Goal: Communication & Community: Answer question/provide support

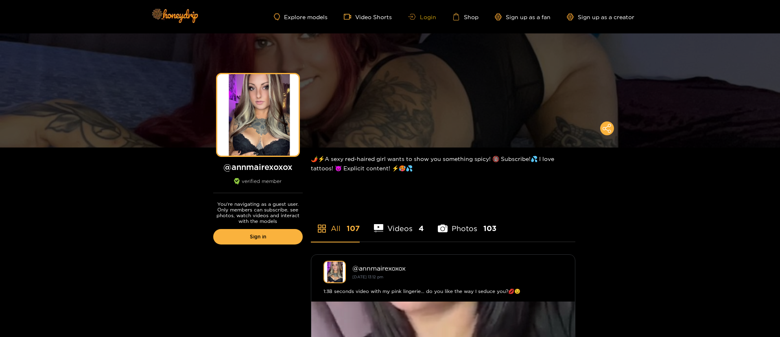
click at [421, 16] on link "Login" at bounding box center [422, 17] width 28 height 6
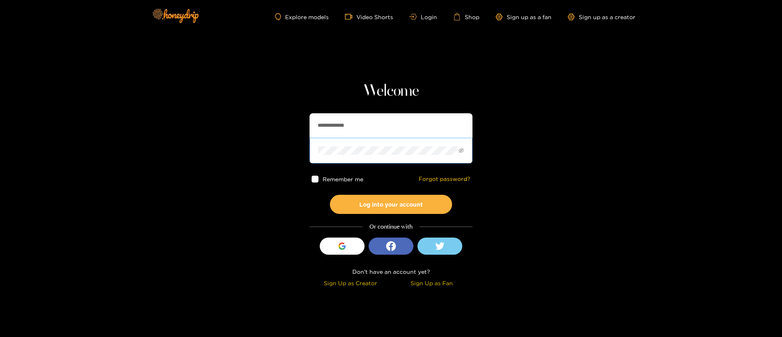
click at [359, 141] on span at bounding box center [390, 150] width 163 height 25
click at [370, 112] on div "**********" at bounding box center [390, 185] width 163 height 208
click at [367, 121] on input "**********" at bounding box center [390, 125] width 163 height 24
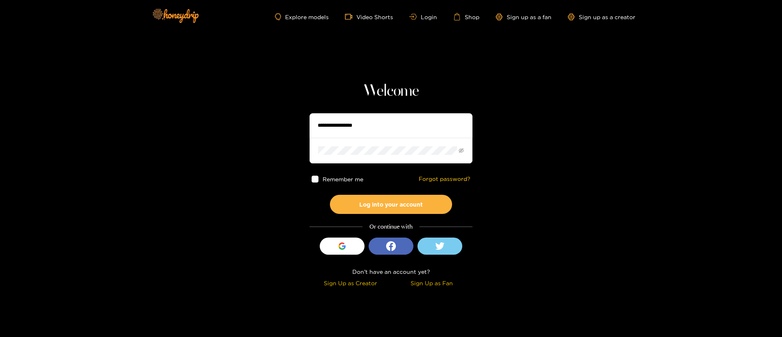
click at [365, 126] on input "text" at bounding box center [390, 125] width 163 height 24
type input "**********"
click at [391, 208] on button "Log into your account" at bounding box center [391, 204] width 122 height 19
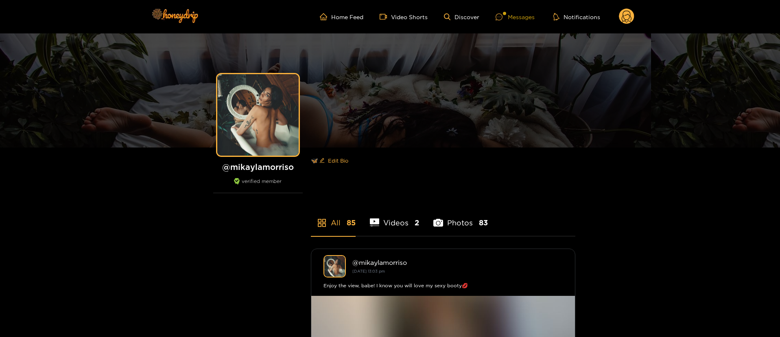
click at [512, 12] on div "Messages" at bounding box center [515, 16] width 39 height 9
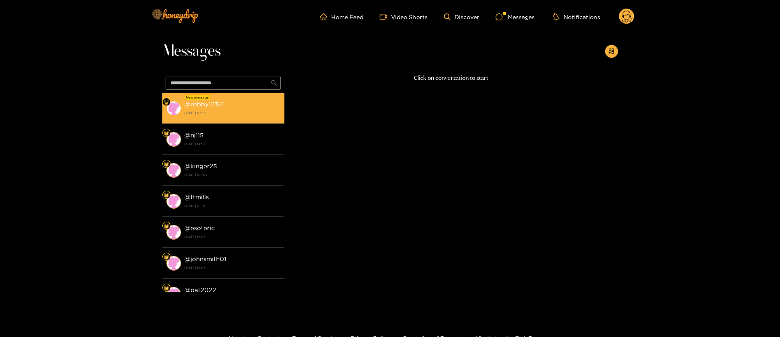
click at [219, 109] on div "@ robby12321 19 August 2025 03:19" at bounding box center [232, 108] width 96 height 18
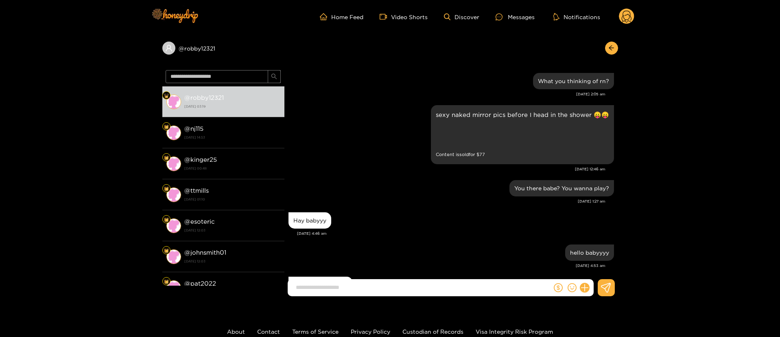
scroll to position [991, 0]
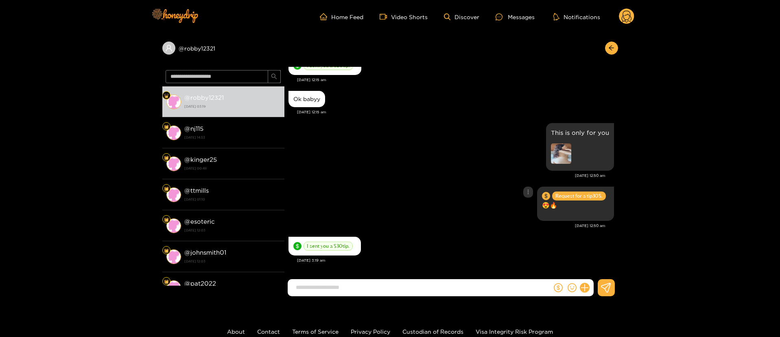
click at [364, 240] on div "I sent you a $ 30 tip." at bounding box center [452, 245] width 326 height 23
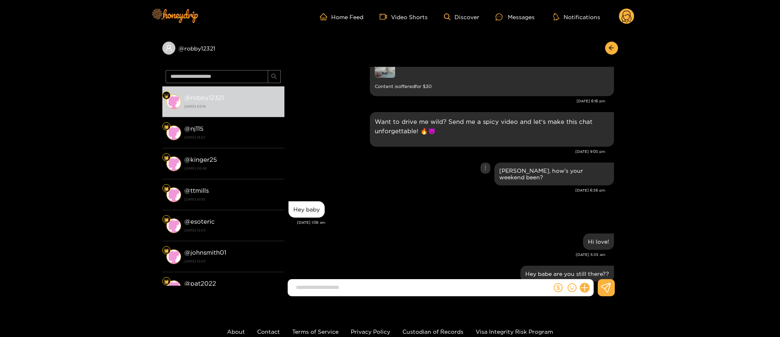
scroll to position [521, 0]
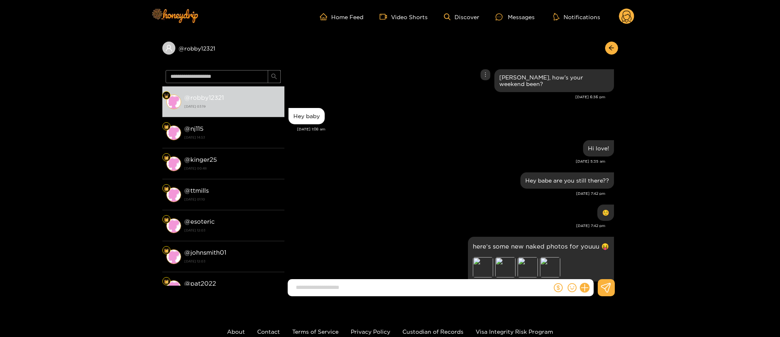
click at [435, 148] on div "Hi love!" at bounding box center [452, 148] width 326 height 20
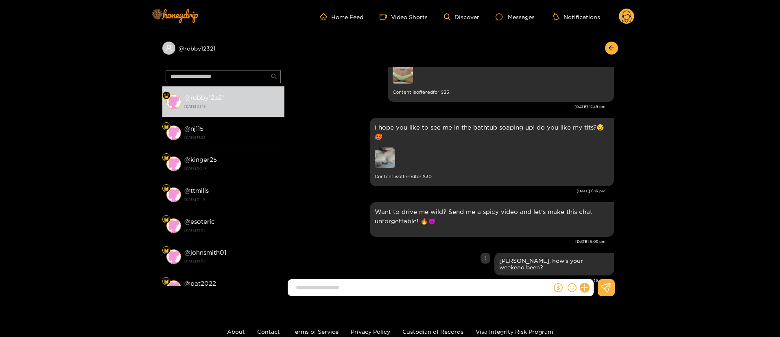
scroll to position [0, 0]
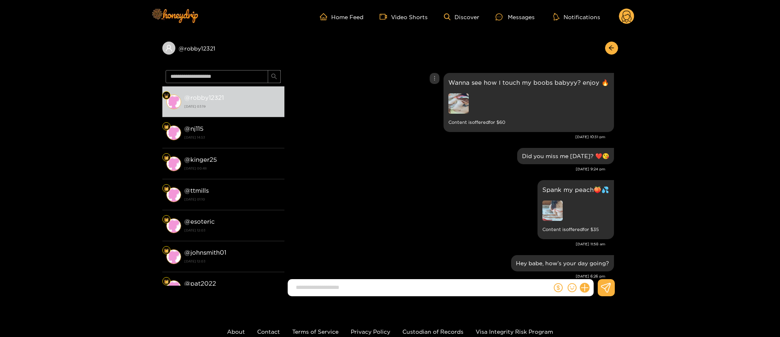
click at [469, 98] on img at bounding box center [459, 103] width 20 height 20
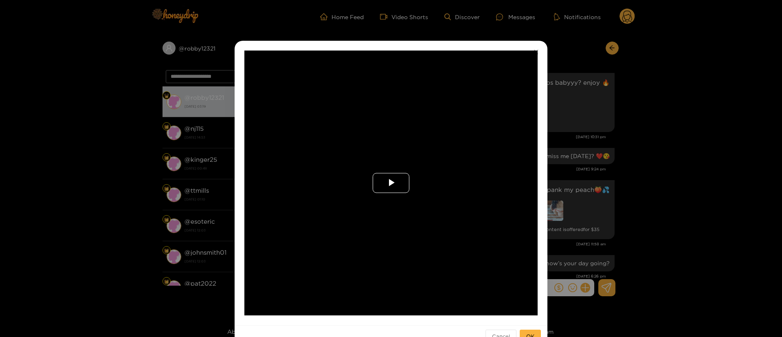
click at [391, 183] on span "Video Player" at bounding box center [391, 183] width 0 height 0
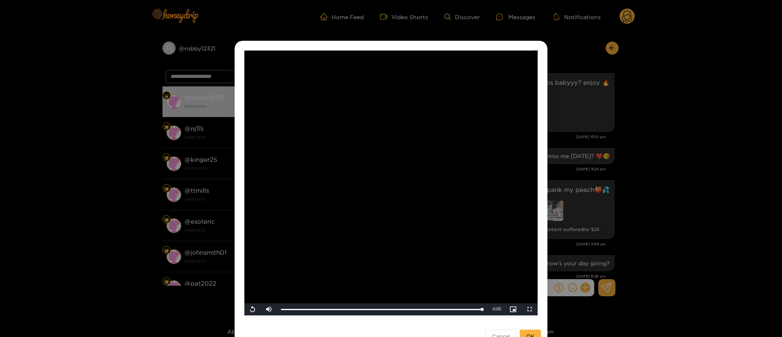
click at [419, 214] on video "Video Player" at bounding box center [390, 182] width 293 height 265
click at [572, 160] on div "**********" at bounding box center [391, 168] width 782 height 337
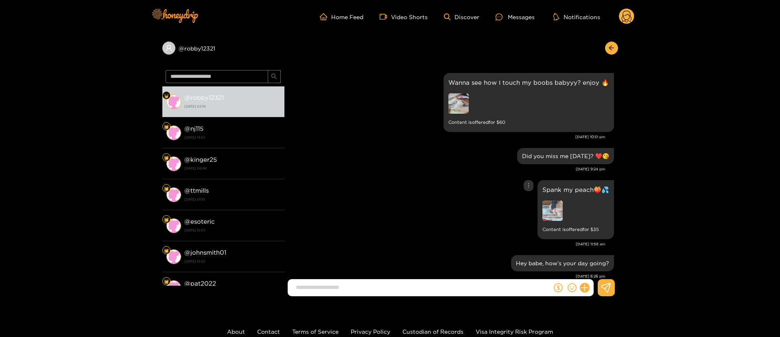
click at [410, 222] on div "Spank my peach🍑💦 Content is offered for $ 35" at bounding box center [452, 209] width 326 height 63
click at [372, 165] on div "Did you miss me today? ❤️😘" at bounding box center [452, 156] width 326 height 20
click at [556, 210] on img at bounding box center [553, 210] width 20 height 20
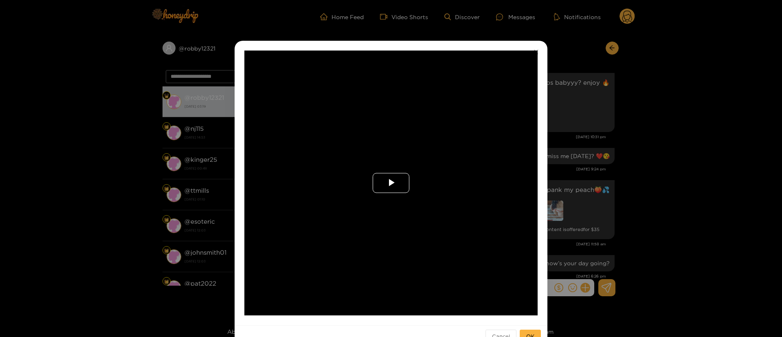
click at [391, 183] on span "Video Player" at bounding box center [391, 183] width 0 height 0
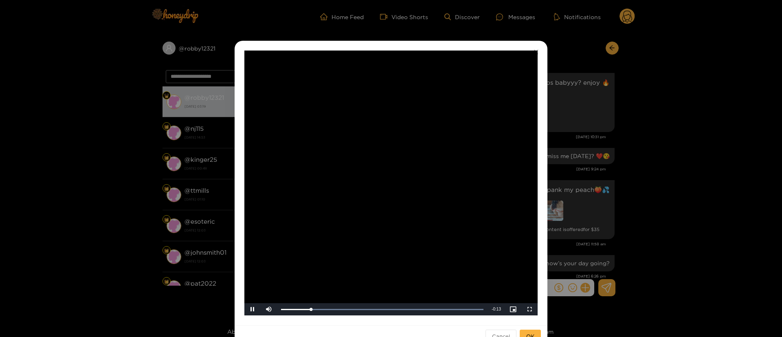
click at [591, 212] on div "**********" at bounding box center [391, 168] width 782 height 337
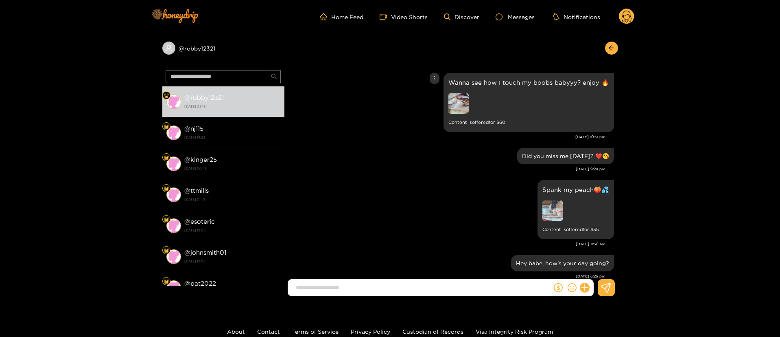
click at [447, 98] on div "Wanna see how I touch my boobs babyyy? enjoy 🔥 Content is offered for $ 60" at bounding box center [529, 102] width 171 height 59
click at [463, 103] on img at bounding box center [459, 103] width 20 height 20
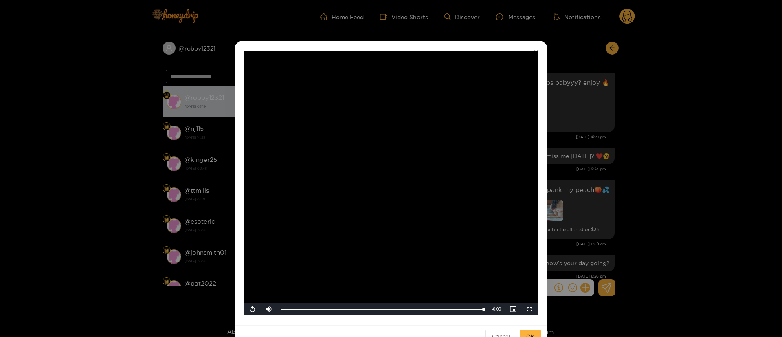
click at [400, 182] on video "Video Player" at bounding box center [390, 182] width 293 height 265
click at [592, 189] on div "**********" at bounding box center [391, 168] width 782 height 337
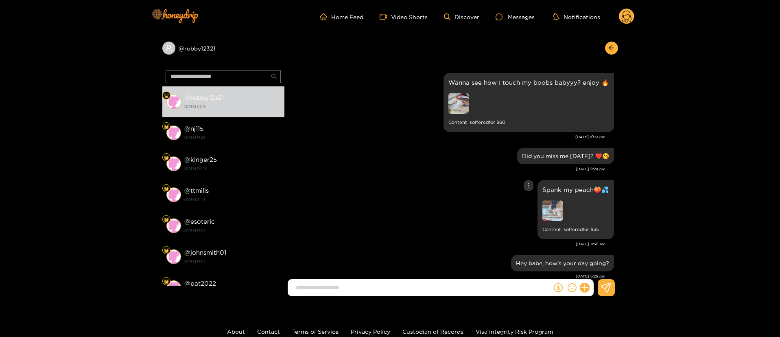
click at [469, 201] on div "Spank my peach🍑💦 Content is offered for $ 35" at bounding box center [452, 209] width 326 height 63
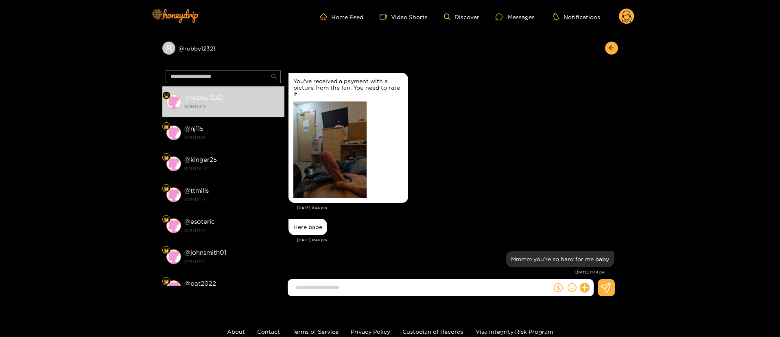
drag, startPoint x: 509, startPoint y: 149, endPoint x: 413, endPoint y: 59, distance: 131.3
click at [496, 133] on div "You've received a payment with a picture from the fan. You need to rate it" at bounding box center [452, 138] width 326 height 134
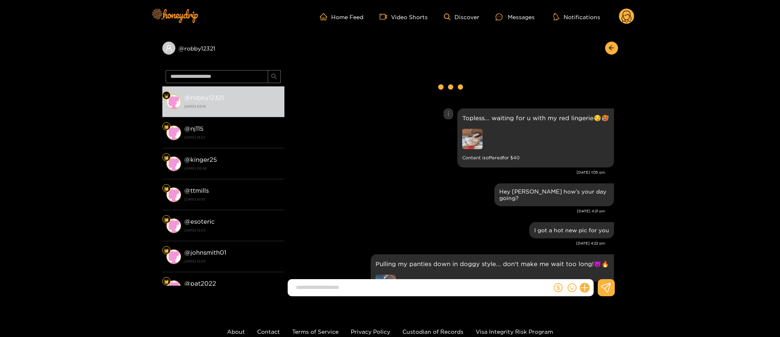
click at [473, 139] on img at bounding box center [472, 139] width 20 height 20
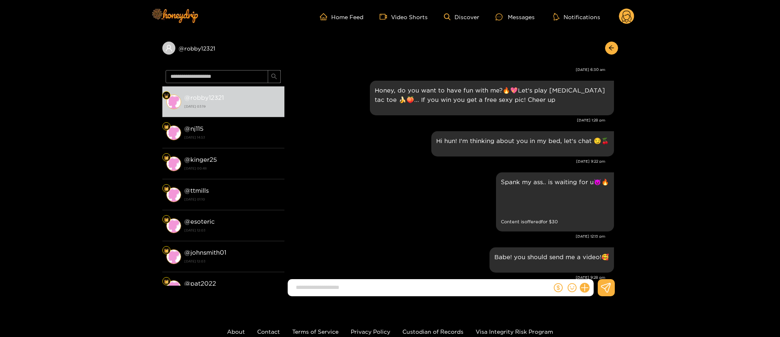
scroll to position [611, 0]
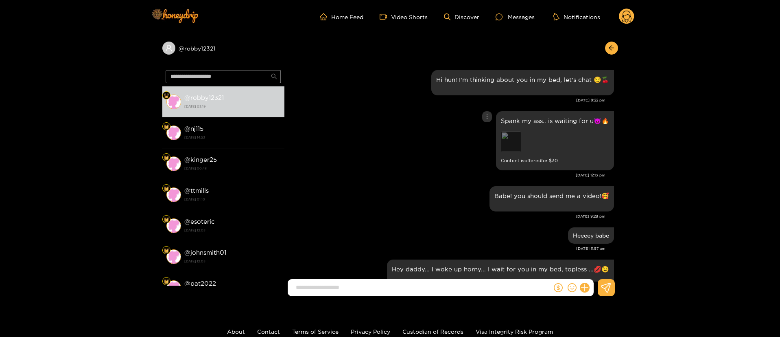
click at [517, 146] on div "Preview" at bounding box center [511, 141] width 20 height 20
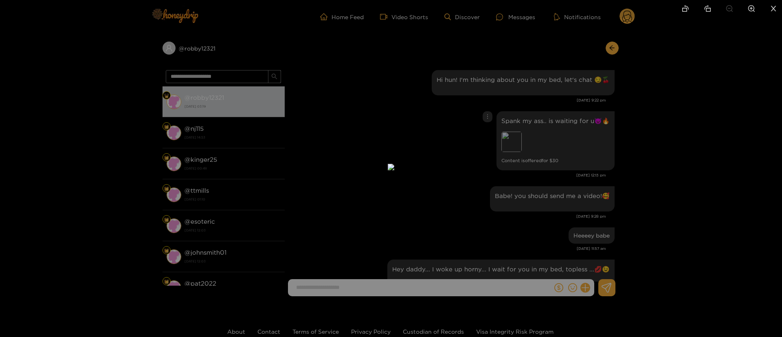
click at [558, 151] on div at bounding box center [391, 168] width 782 height 337
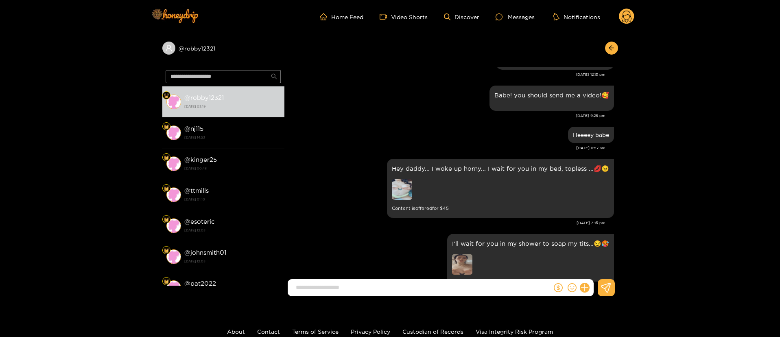
scroll to position [672, 0]
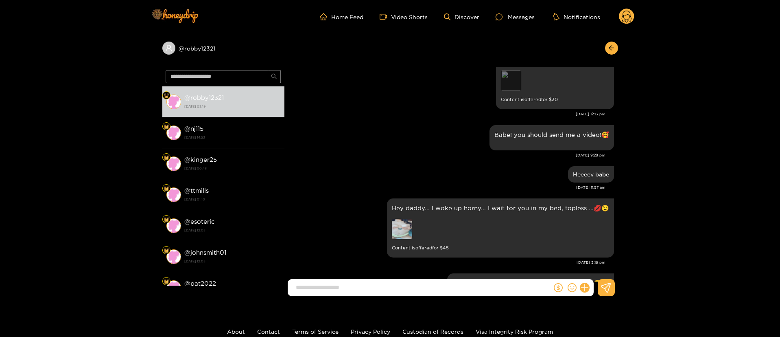
click at [512, 76] on div "Preview" at bounding box center [511, 80] width 20 height 20
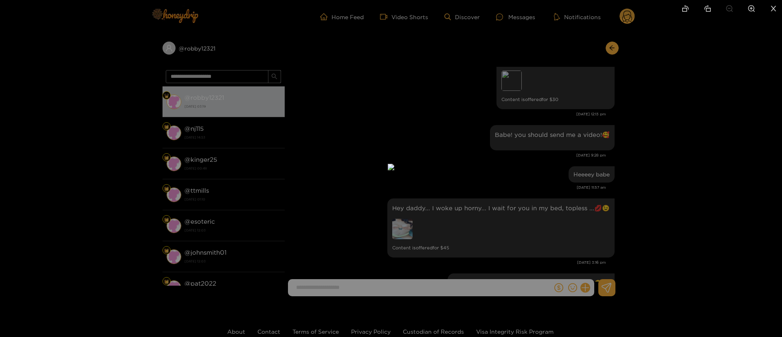
click at [567, 137] on div at bounding box center [391, 168] width 782 height 337
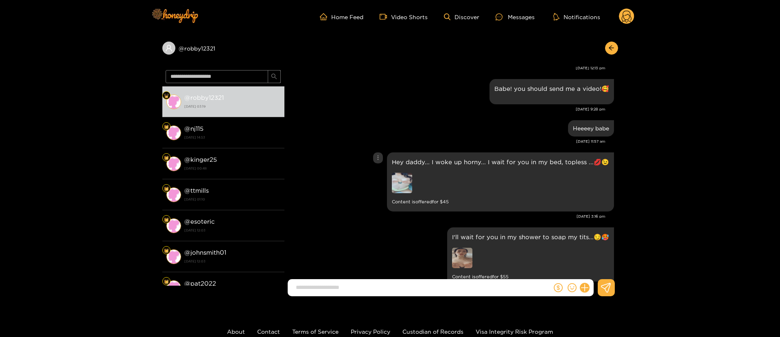
scroll to position [733, 0]
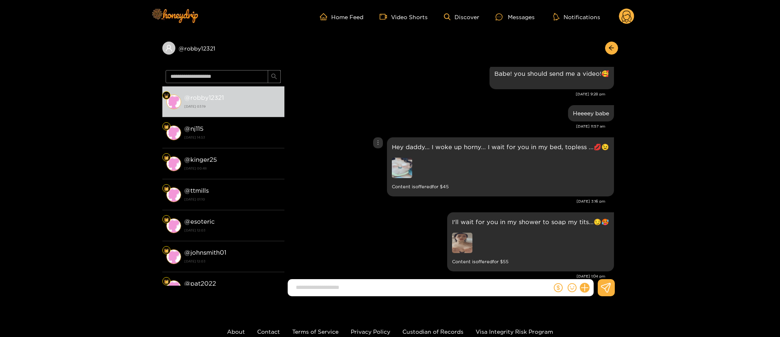
click at [405, 175] on img at bounding box center [402, 168] width 20 height 20
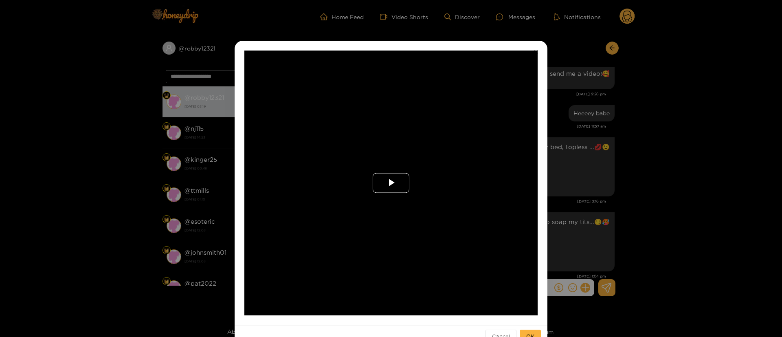
click at [391, 183] on span "Video Player" at bounding box center [391, 183] width 0 height 0
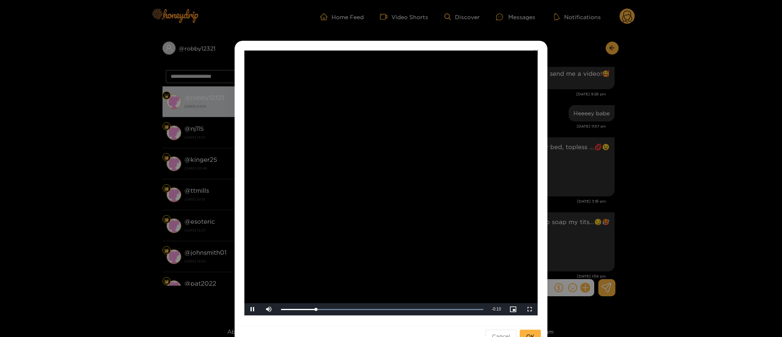
click at [586, 174] on div "**********" at bounding box center [391, 168] width 782 height 337
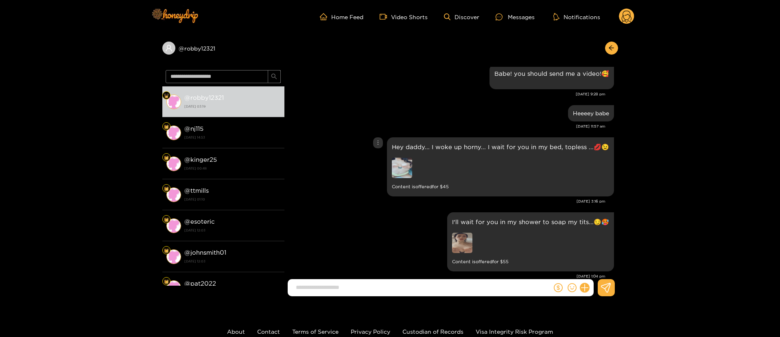
click at [409, 172] on img at bounding box center [402, 168] width 20 height 20
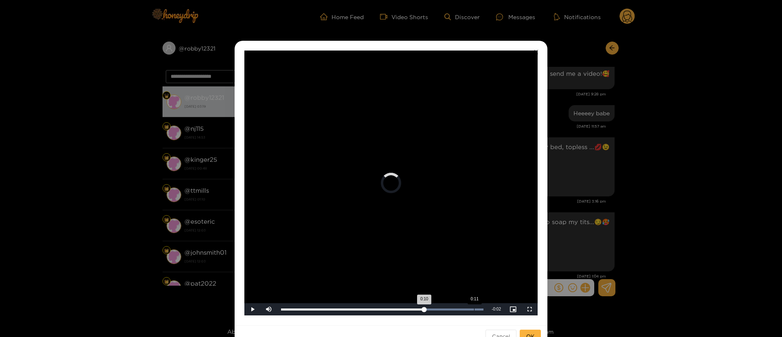
drag, startPoint x: 464, startPoint y: 306, endPoint x: 483, endPoint y: 306, distance: 19.1
click at [483, 306] on div "Loaded : 100.00% 0:11 0:10" at bounding box center [382, 309] width 210 height 12
click at [627, 159] on div "**********" at bounding box center [391, 168] width 782 height 337
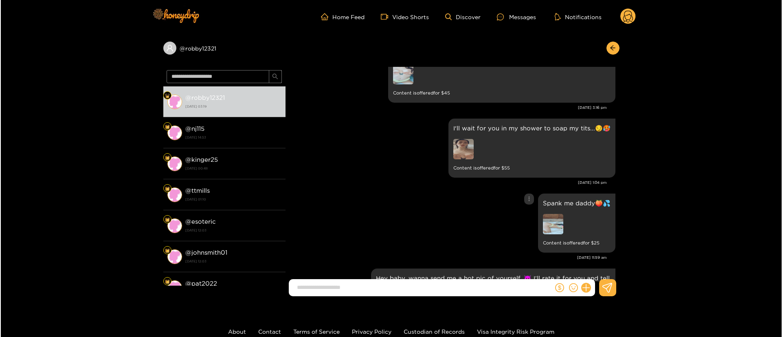
scroll to position [855, 0]
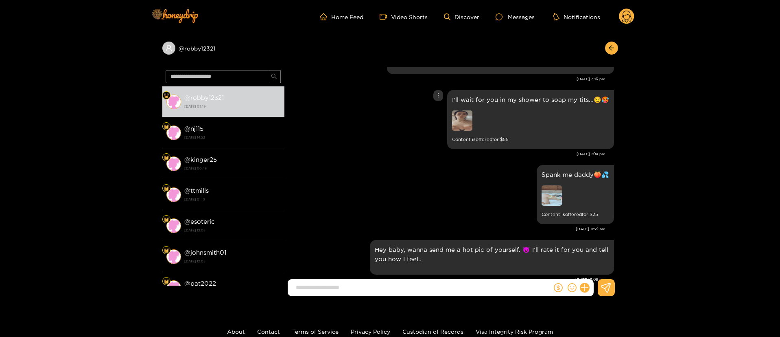
click at [473, 128] on img at bounding box center [462, 120] width 20 height 20
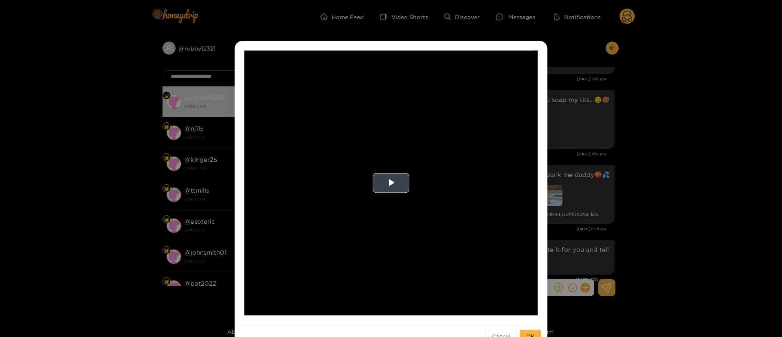
drag, startPoint x: 410, startPoint y: 181, endPoint x: 393, endPoint y: 187, distance: 18.0
click at [408, 183] on div "**********" at bounding box center [390, 182] width 293 height 265
click at [391, 183] on span "Video Player" at bounding box center [391, 183] width 0 height 0
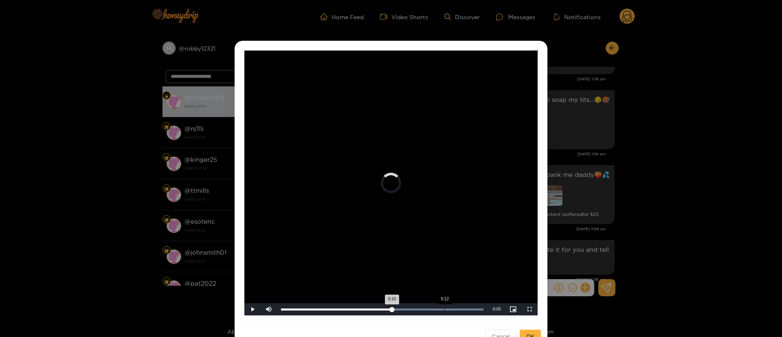
drag, startPoint x: 391, startPoint y: 309, endPoint x: 445, endPoint y: 303, distance: 54.9
click at [445, 303] on div "Loaded : 100.00% 0:12 0:10" at bounding box center [382, 309] width 210 height 12
click at [579, 138] on div "**********" at bounding box center [391, 168] width 782 height 337
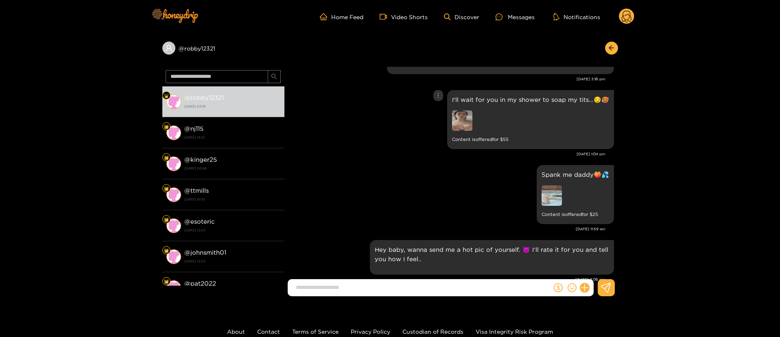
click at [443, 95] on div at bounding box center [439, 95] width 10 height 11
click at [435, 109] on div "Unsend" at bounding box center [439, 112] width 20 height 8
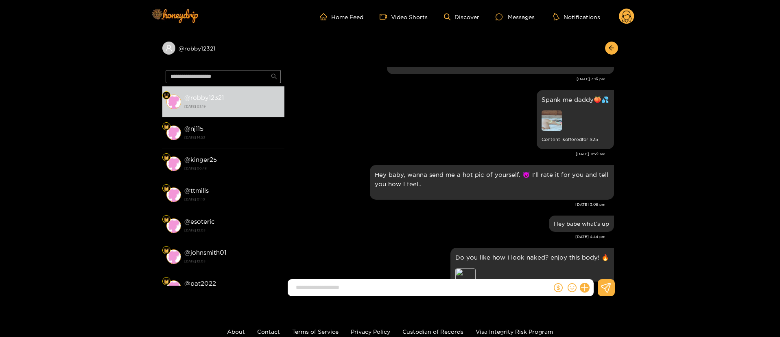
click at [580, 283] on div at bounding box center [573, 287] width 42 height 17
click at [579, 291] on div at bounding box center [573, 287] width 42 height 17
click at [589, 287] on icon at bounding box center [584, 287] width 9 height 9
click at [596, 272] on button at bounding box center [600, 267] width 28 height 18
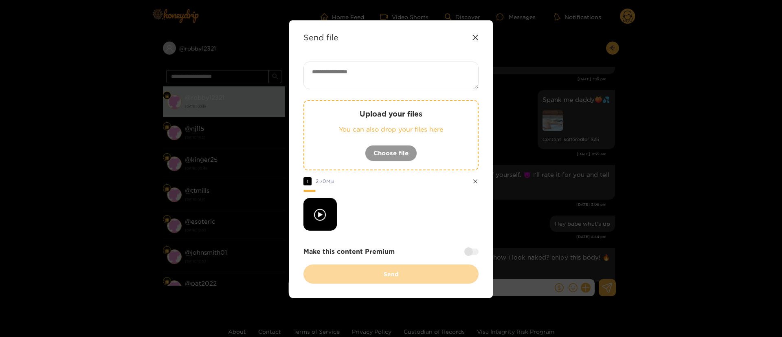
click at [414, 77] on textarea at bounding box center [390, 75] width 175 height 28
paste textarea "**"
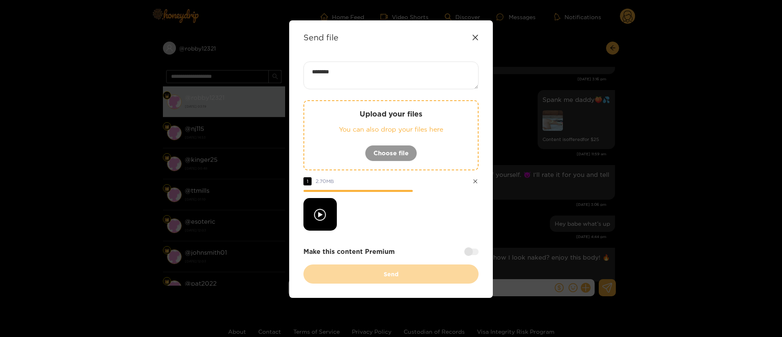
type textarea "********"
click at [407, 231] on div "******** Upload your files You can also drop your files here Choose file 1 2.70…" at bounding box center [390, 172] width 175 height 222
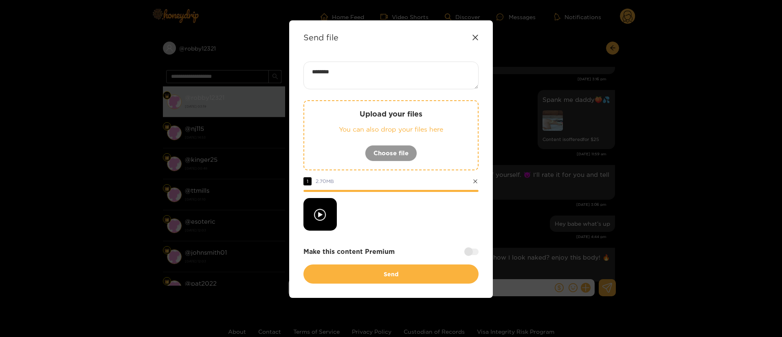
drag, startPoint x: 415, startPoint y: 228, endPoint x: 422, endPoint y: 228, distance: 6.5
click at [416, 228] on div at bounding box center [390, 214] width 175 height 33
click at [472, 254] on div at bounding box center [471, 251] width 14 height 7
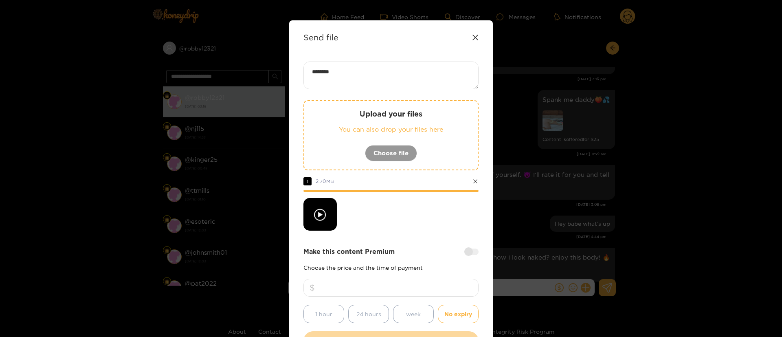
click at [411, 288] on input "number" at bounding box center [390, 287] width 175 height 18
click at [470, 249] on div at bounding box center [471, 251] width 14 height 7
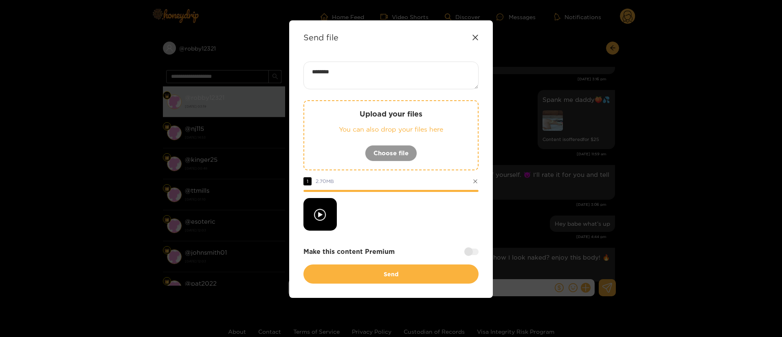
click at [473, 180] on icon at bounding box center [475, 181] width 4 height 4
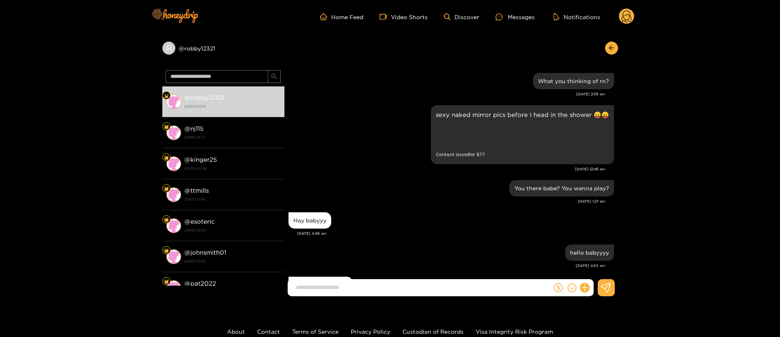
scroll to position [991, 0]
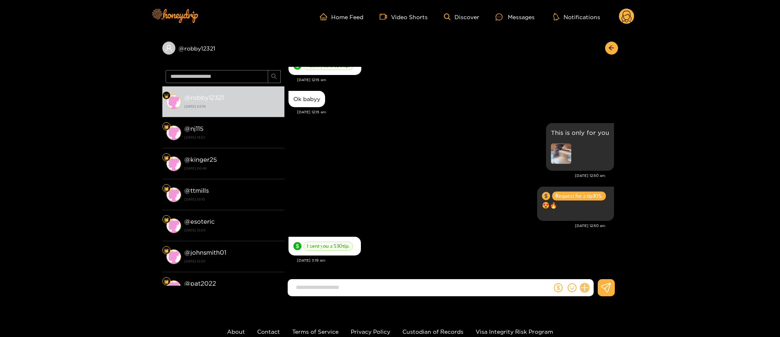
click at [589, 287] on icon at bounding box center [584, 287] width 9 height 9
click at [603, 265] on icon at bounding box center [600, 267] width 8 height 8
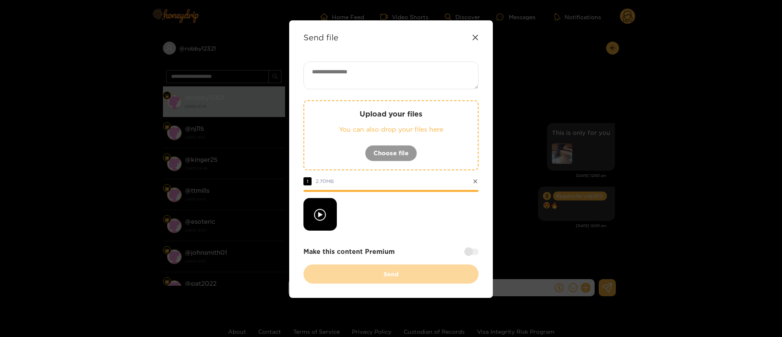
click at [383, 79] on textarea at bounding box center [390, 75] width 175 height 28
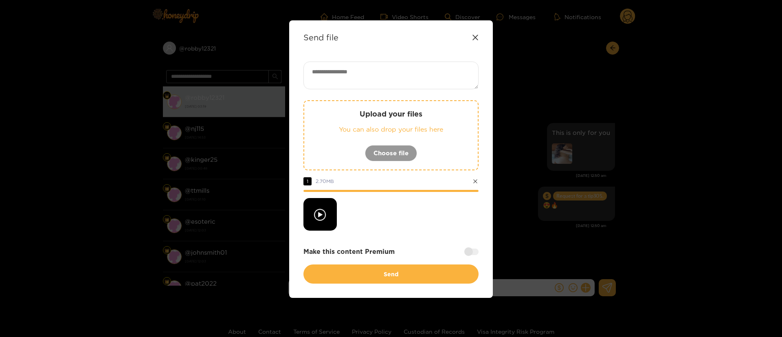
click at [395, 229] on div at bounding box center [390, 214] width 175 height 33
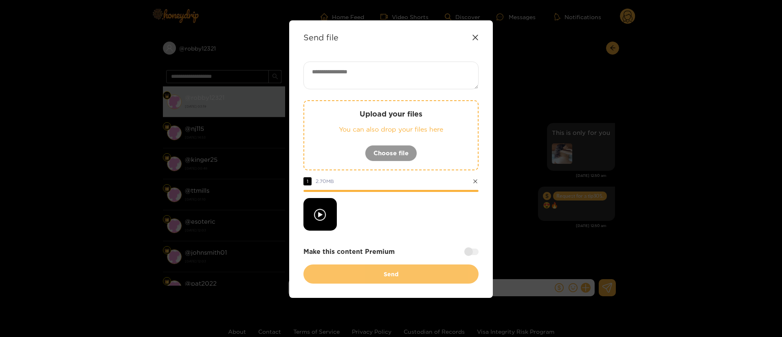
click at [378, 270] on button "Send" at bounding box center [390, 273] width 175 height 19
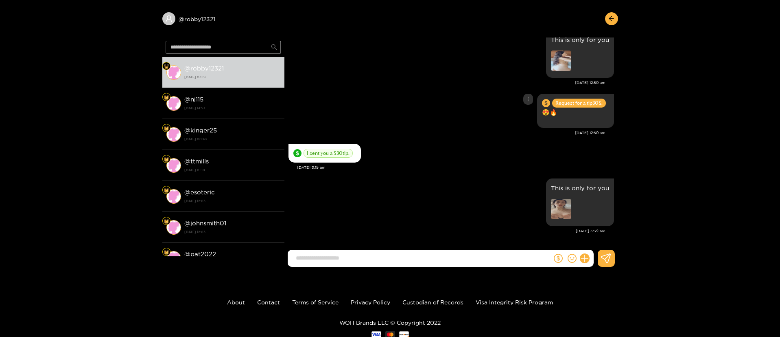
scroll to position [55, 0]
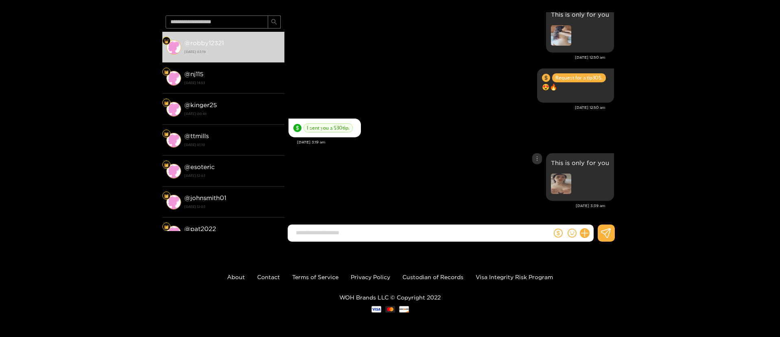
click at [560, 181] on img at bounding box center [561, 183] width 20 height 20
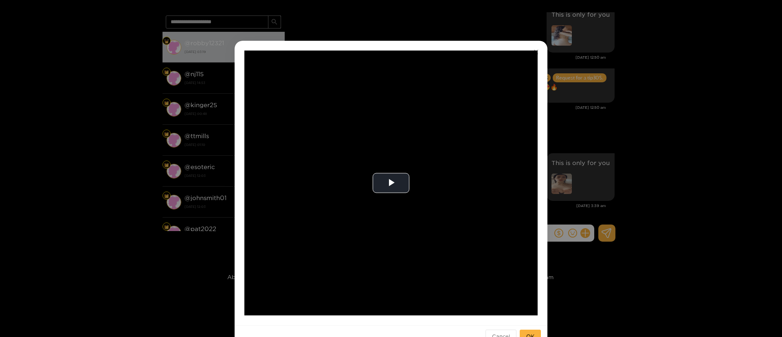
click at [643, 151] on div "**********" at bounding box center [391, 168] width 782 height 337
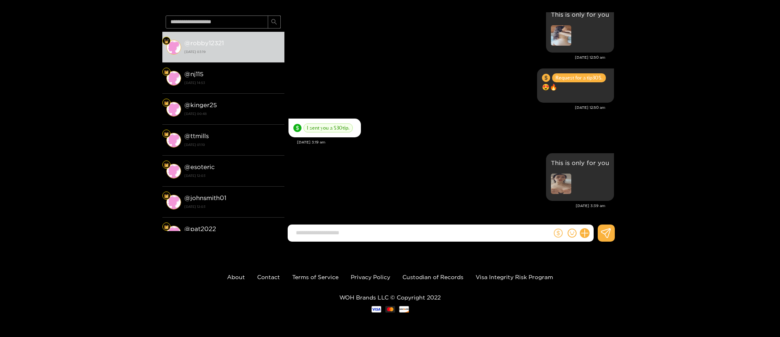
drag, startPoint x: 557, startPoint y: 234, endPoint x: 559, endPoint y: 239, distance: 4.8
click at [559, 239] on button at bounding box center [558, 233] width 12 height 12
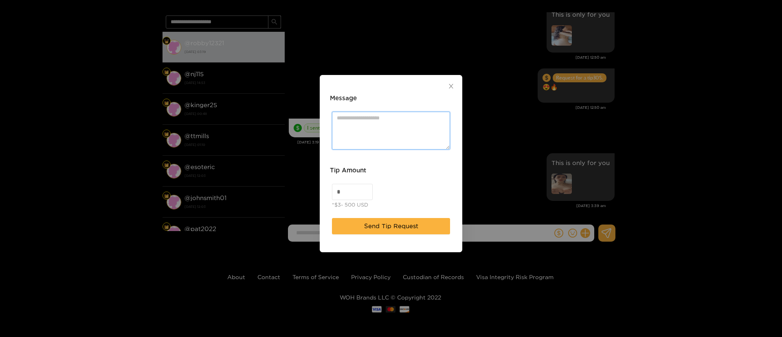
click at [380, 137] on textarea "Message" at bounding box center [391, 131] width 118 height 38
paste textarea "***"
type textarea "**********"
drag, startPoint x: 432, startPoint y: 175, endPoint x: 424, endPoint y: 189, distance: 16.1
click at [431, 176] on div "Tip Amount" at bounding box center [391, 173] width 122 height 16
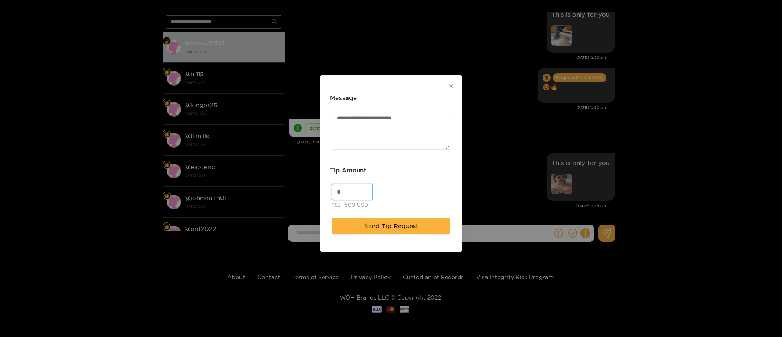
drag, startPoint x: 341, startPoint y: 193, endPoint x: 329, endPoint y: 191, distance: 12.3
click at [329, 191] on div "Tip Amount * *$3- 500 USD" at bounding box center [391, 188] width 126 height 50
type input "**"
click at [417, 183] on div "** *$3- 500 USD" at bounding box center [391, 197] width 122 height 30
click at [392, 223] on span "Send Tip Request" at bounding box center [391, 226] width 54 height 10
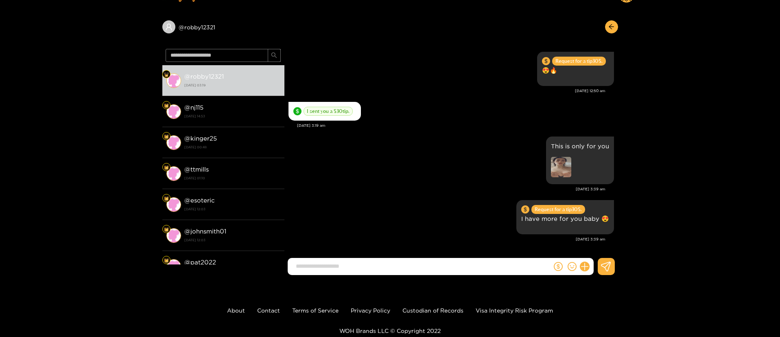
scroll to position [0, 0]
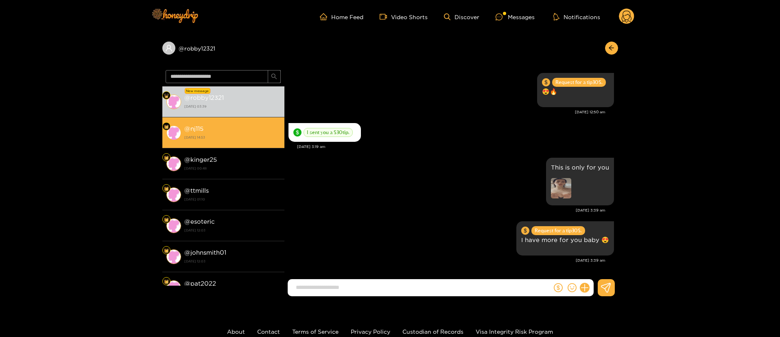
click at [194, 118] on li "@ nj115 12 August 2025 14:53" at bounding box center [223, 132] width 122 height 31
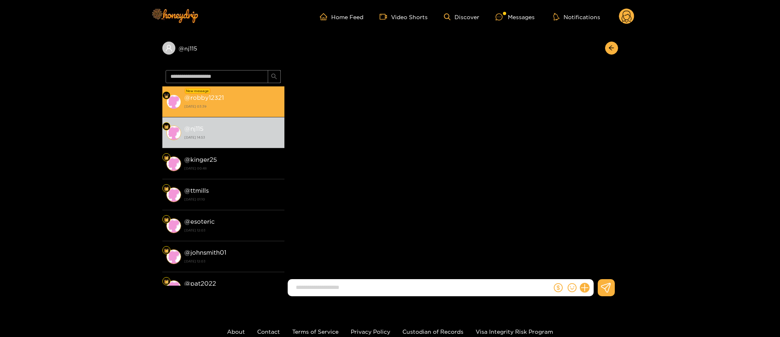
click at [214, 100] on strong "@ robby12321" at bounding box center [203, 97] width 39 height 7
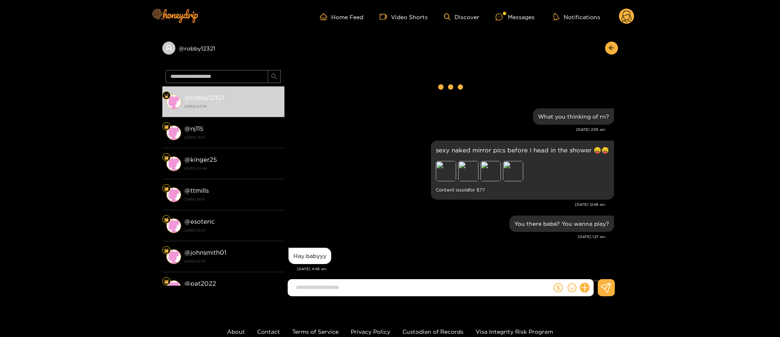
scroll to position [1140, 0]
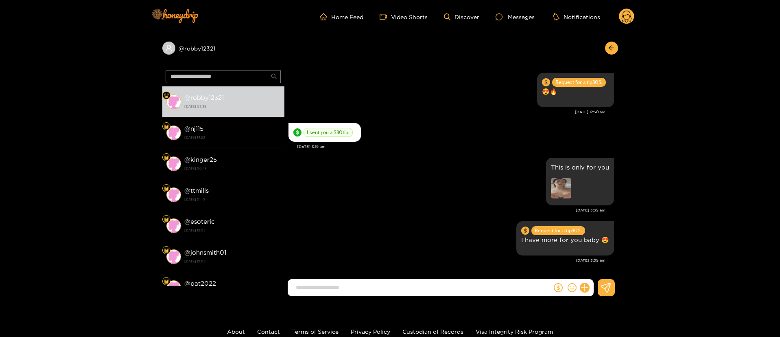
click at [631, 12] on circle at bounding box center [626, 16] width 15 height 15
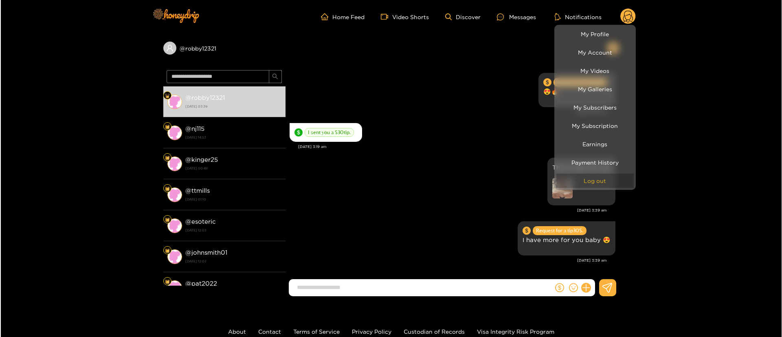
scroll to position [997, 0]
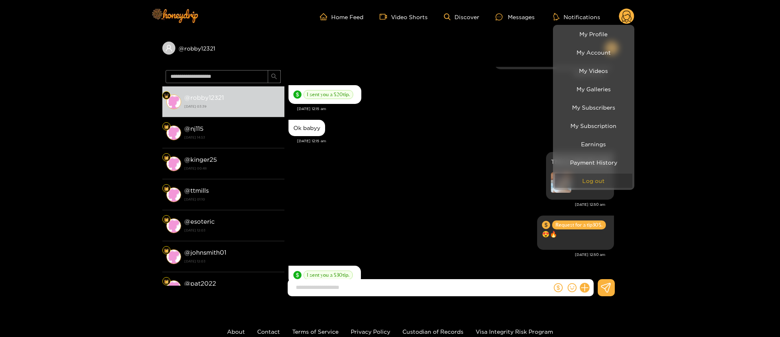
click at [589, 176] on button "Log out" at bounding box center [593, 180] width 77 height 14
